Goal: Information Seeking & Learning: Learn about a topic

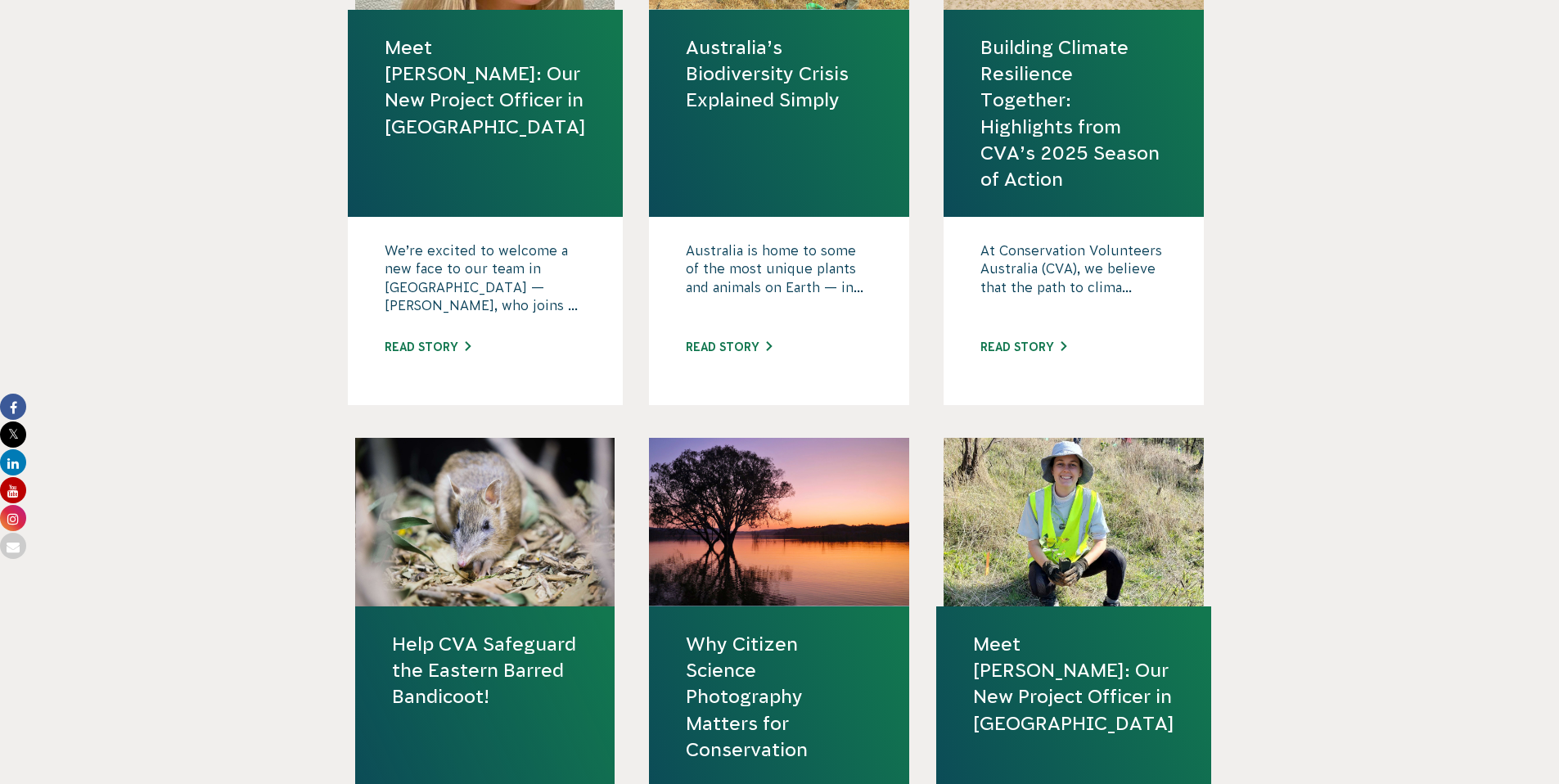
scroll to position [719, 0]
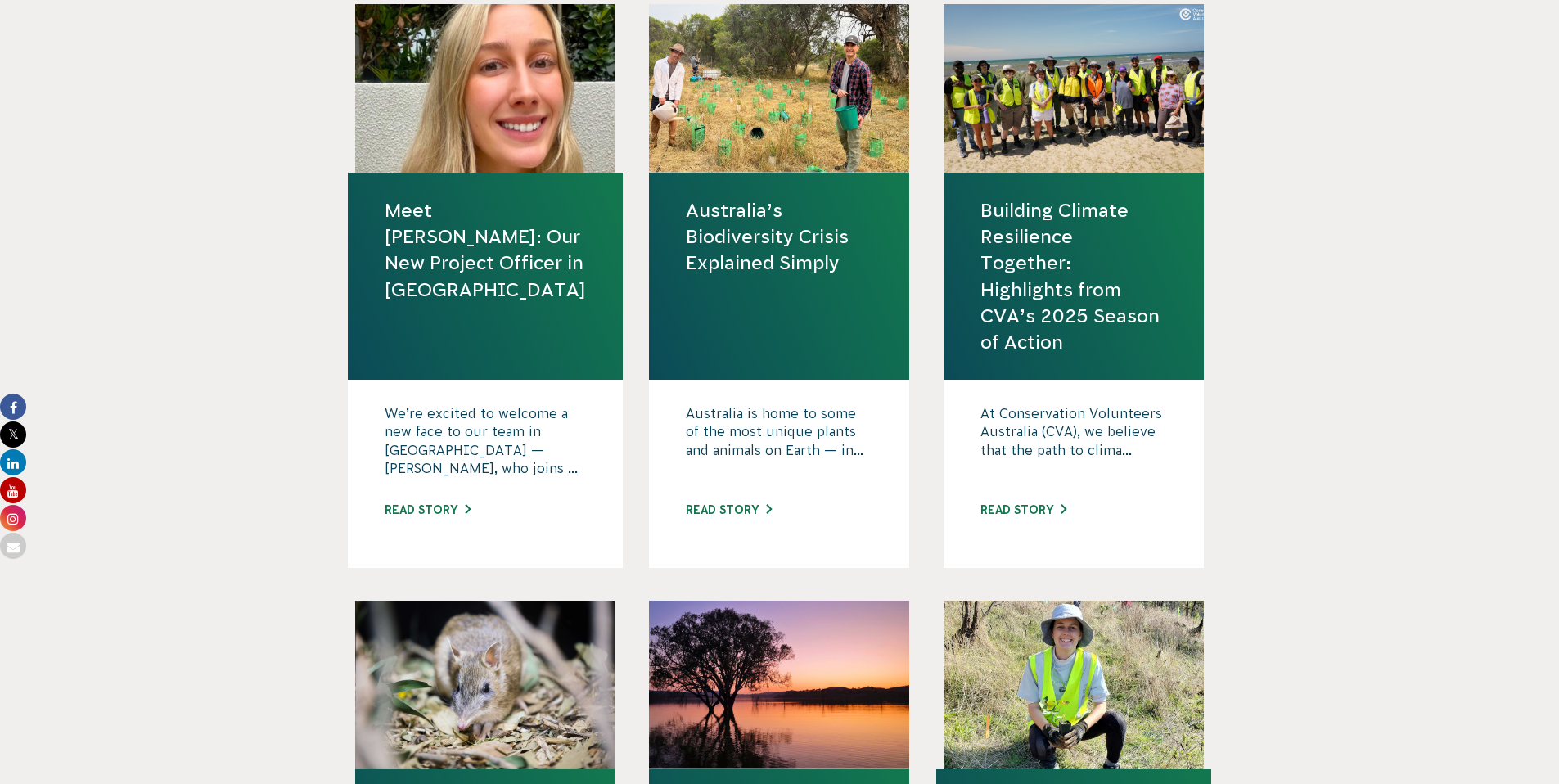
click at [1033, 264] on link "Building Climate Resilience Together: Highlights from CVA’s 2025 Season of Acti…" at bounding box center [1074, 276] width 186 height 158
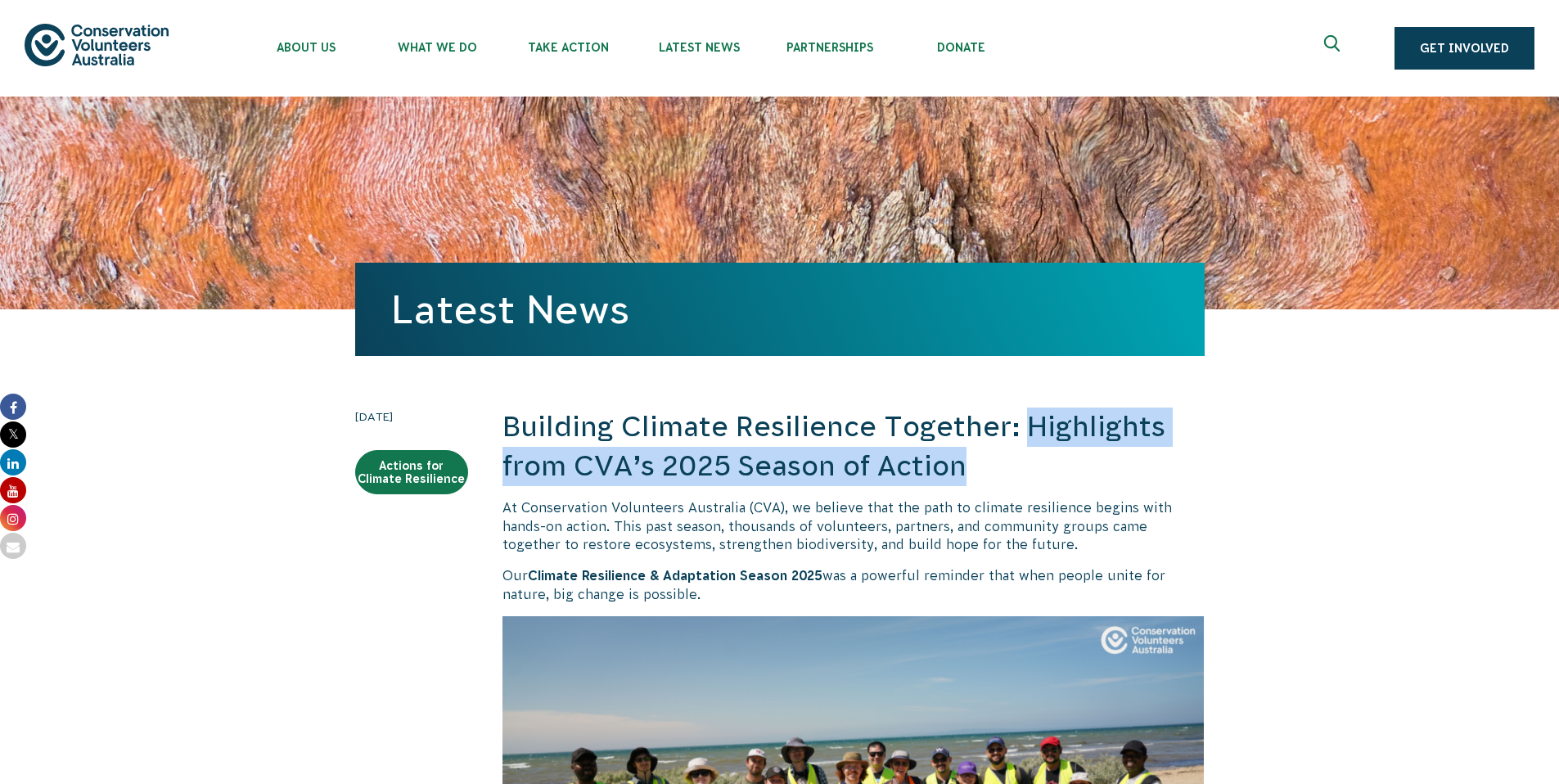
drag, startPoint x: 1023, startPoint y: 425, endPoint x: 1032, endPoint y: 467, distance: 43.0
click at [1032, 467] on h2 "Building Climate Resilience Together: Highlights from CVA’s 2025 Season of Acti…" at bounding box center [854, 446] width 703 height 78
copy h2 "Highlights from CVA’s 2025 Season of Action"
